Goal: Information Seeking & Learning: Understand process/instructions

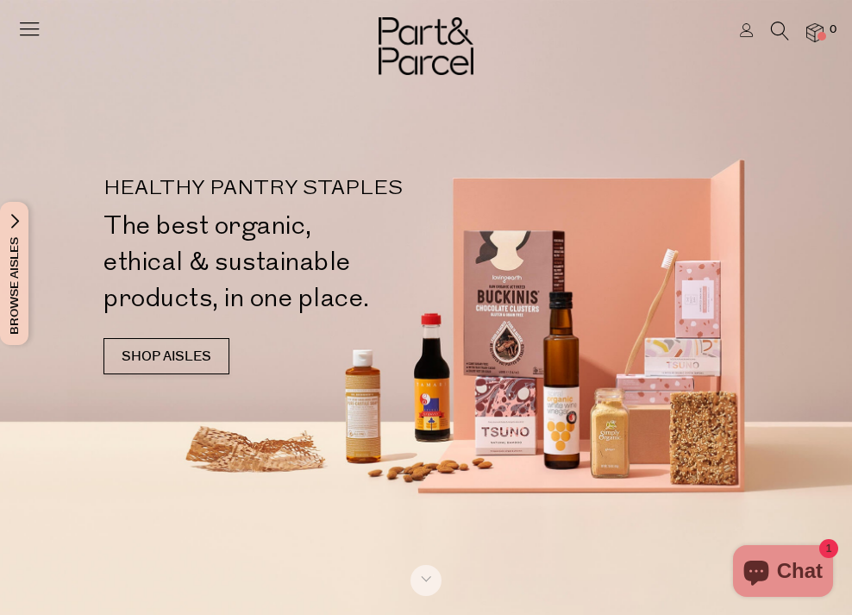
click at [745, 37] on link at bounding box center [747, 32] width 14 height 18
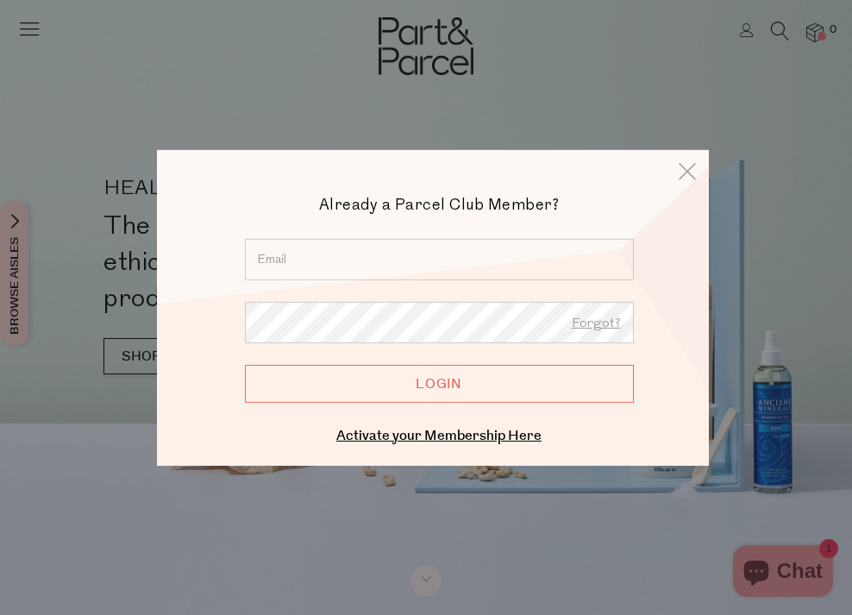
type input "alyssabarclay1@gmail.com"
click at [369, 381] on input "Login" at bounding box center [439, 383] width 389 height 38
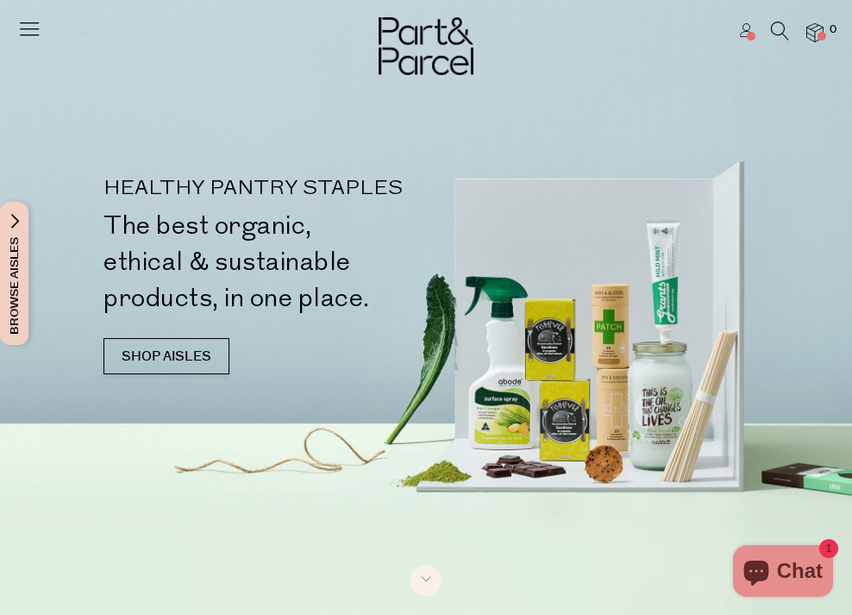
click at [740, 32] on icon at bounding box center [747, 30] width 14 height 14
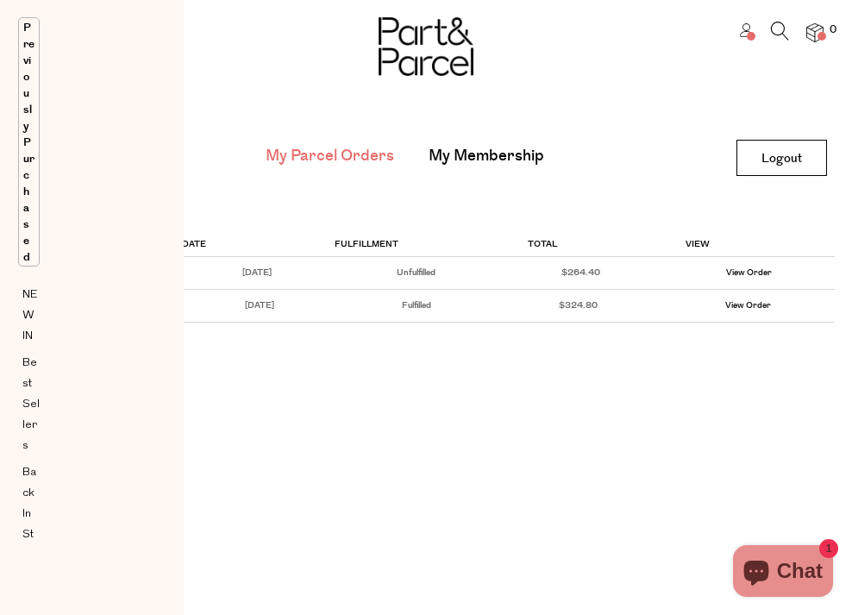
click at [780, 31] on icon at bounding box center [780, 31] width 18 height 19
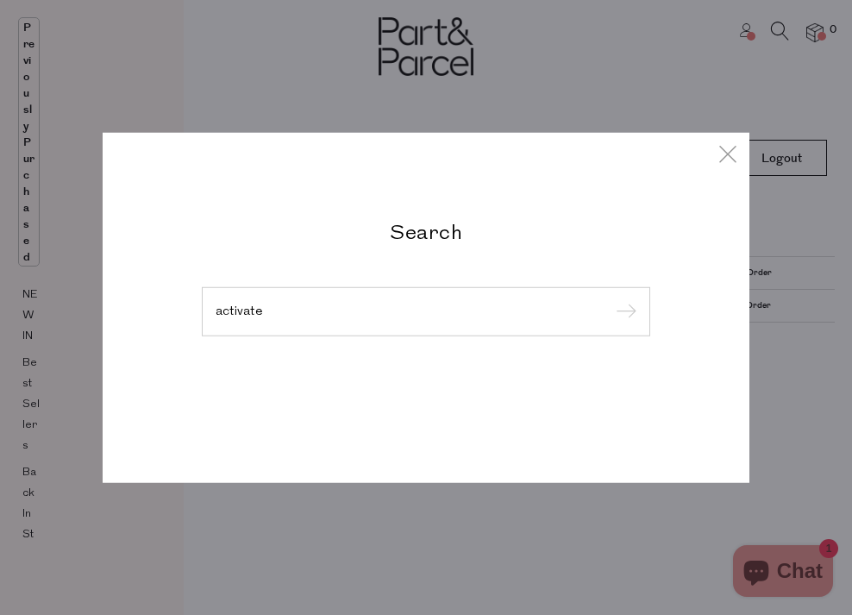
type input "activate"
click at [624, 312] on input "submit" at bounding box center [624, 312] width 26 height 26
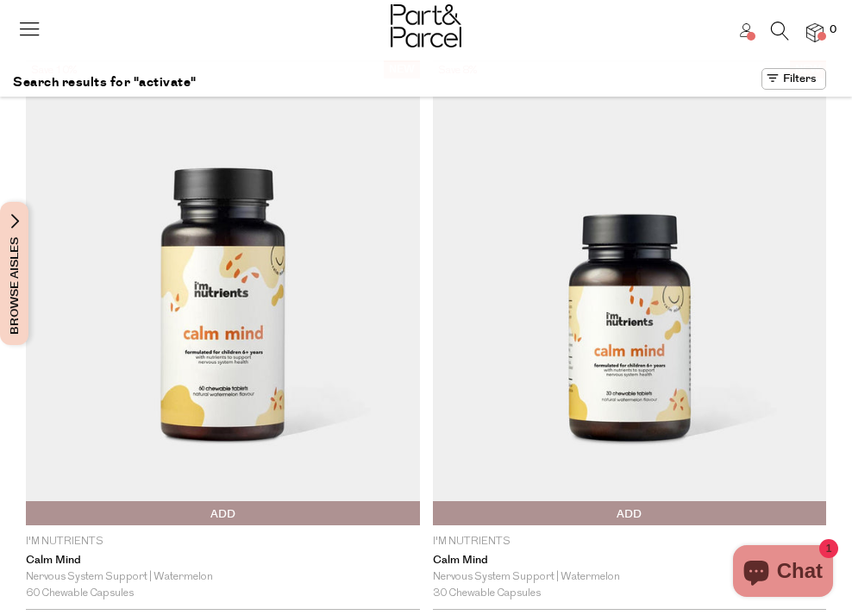
click at [31, 33] on icon at bounding box center [29, 28] width 24 height 24
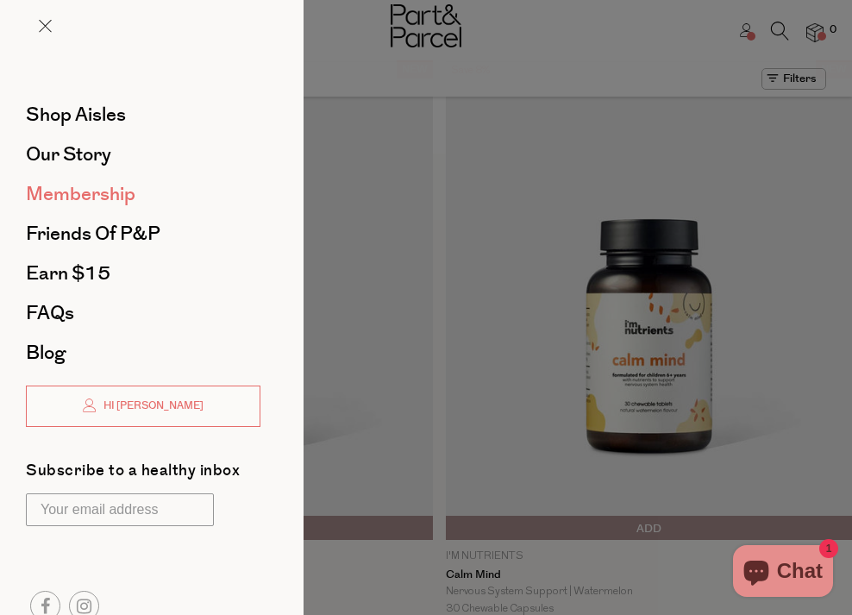
click at [103, 198] on span "Membership" at bounding box center [81, 194] width 110 height 28
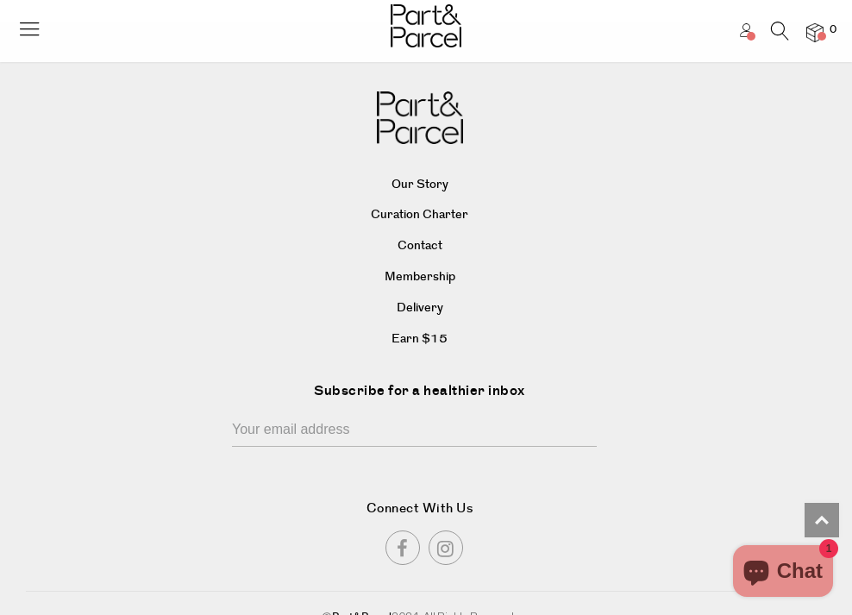
scroll to position [5051, 0]
click at [424, 328] on link "Earn $15" at bounding box center [419, 341] width 782 height 26
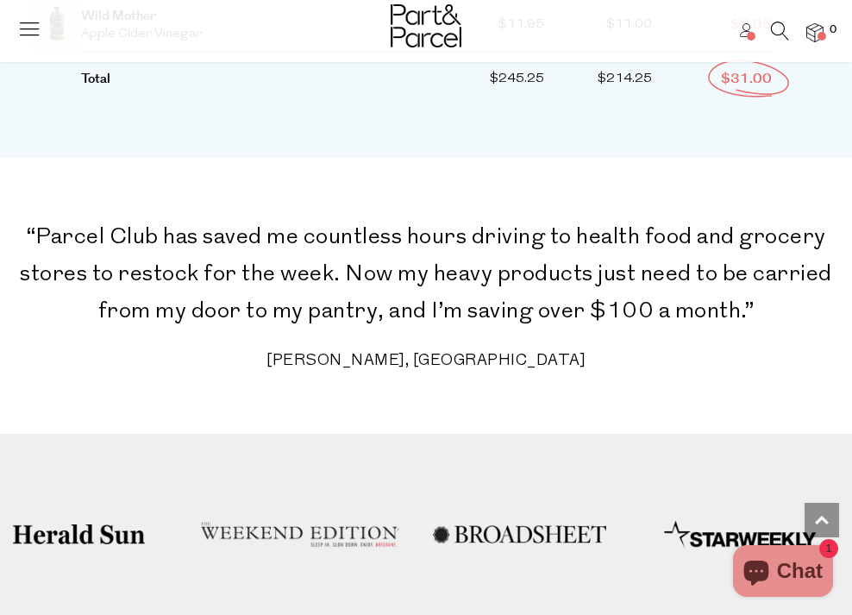
scroll to position [4301, 0]
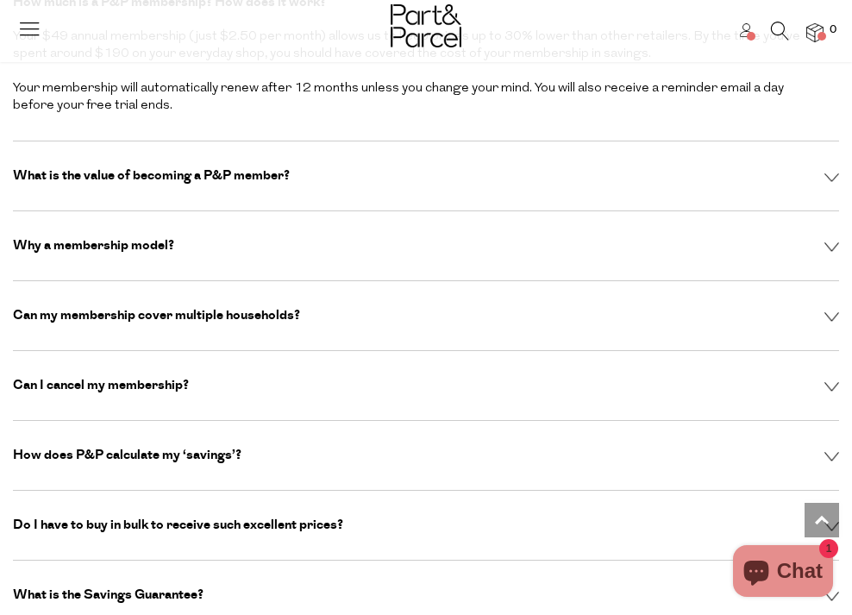
click at [140, 377] on p "Can I cancel my membership?" at bounding box center [101, 385] width 176 height 17
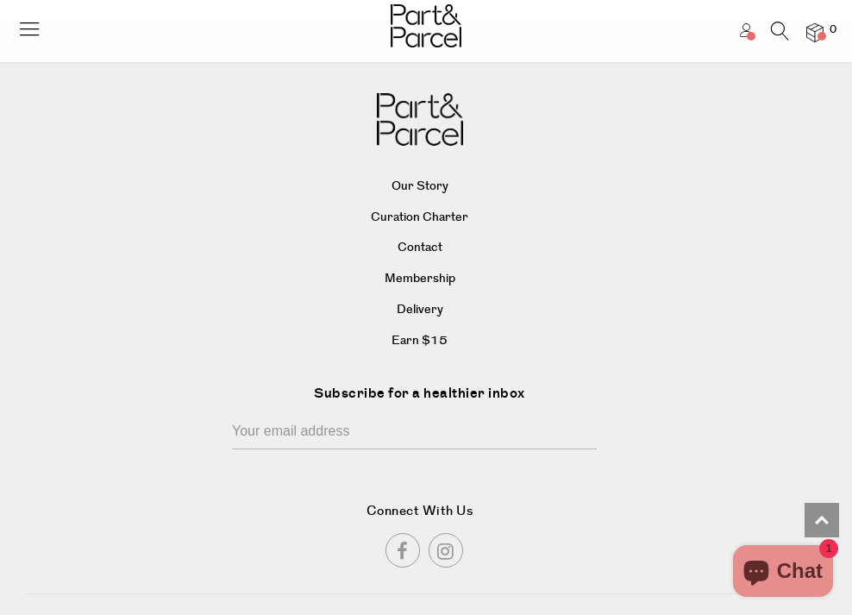
scroll to position [5017, 0]
